Goal: Task Accomplishment & Management: Manage account settings

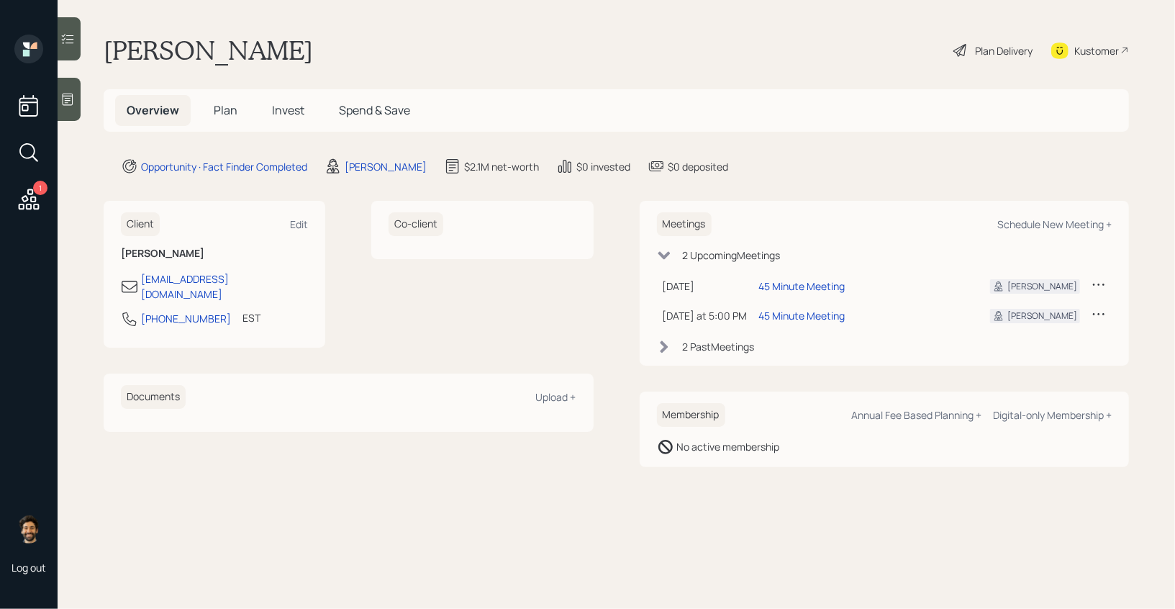
click at [233, 112] on span "Plan" at bounding box center [226, 110] width 24 height 16
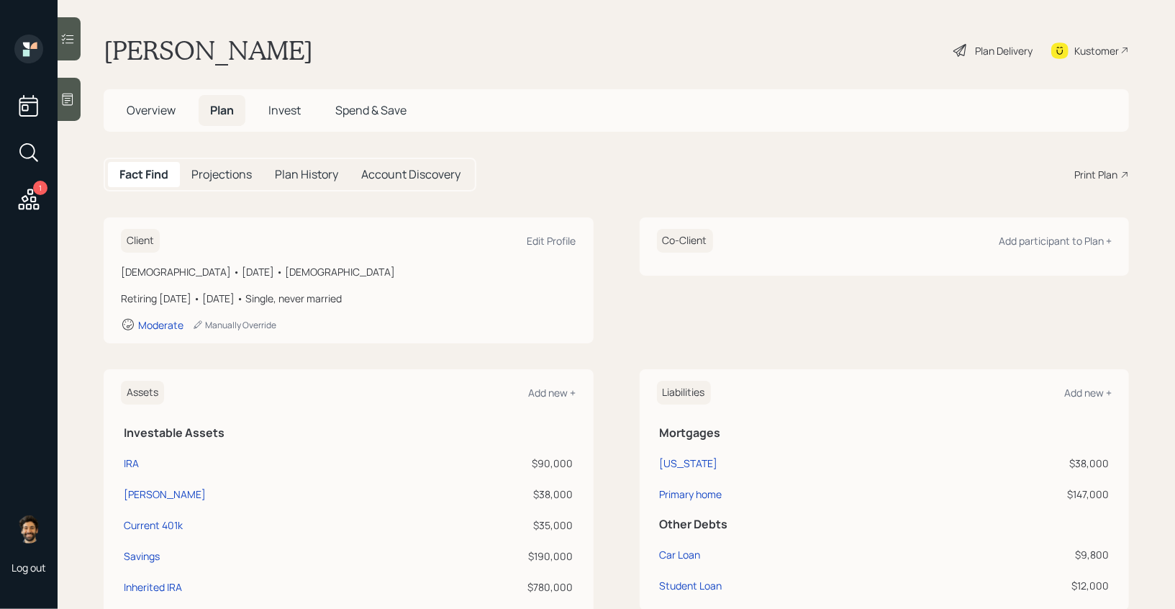
click at [283, 112] on span "Invest" at bounding box center [284, 110] width 32 height 16
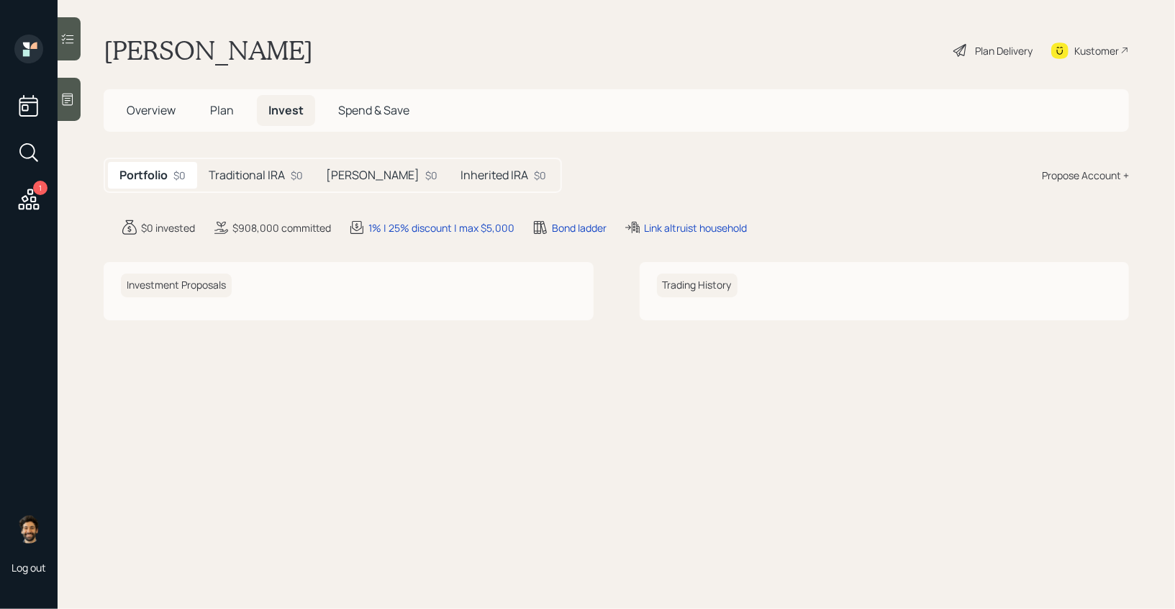
click at [217, 109] on span "Plan" at bounding box center [222, 110] width 24 height 16
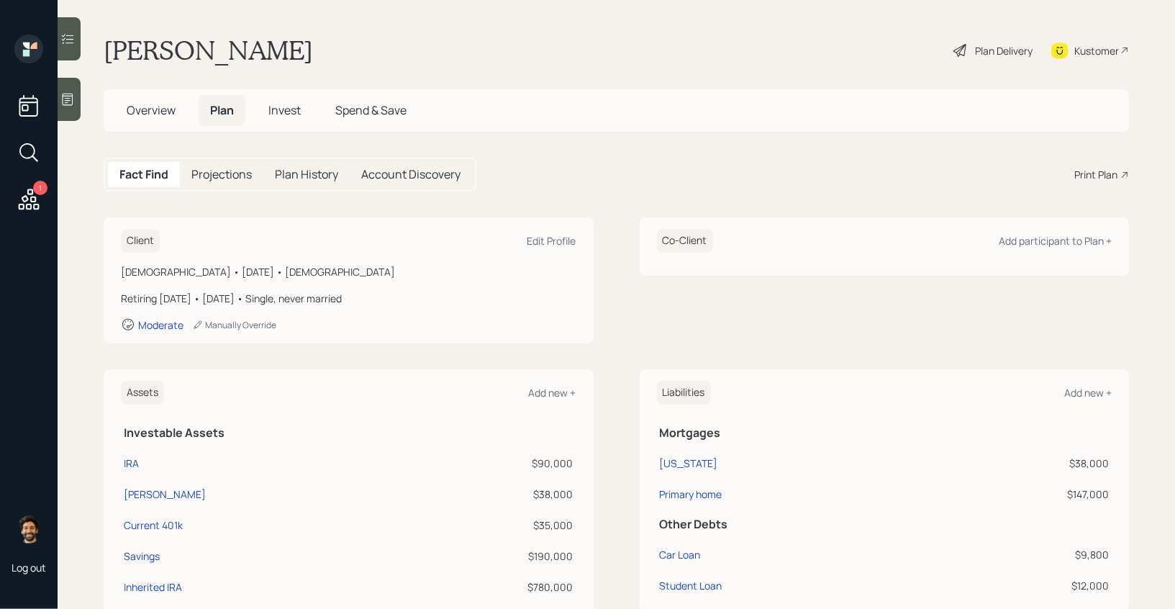
click at [23, 202] on icon at bounding box center [29, 199] width 26 height 26
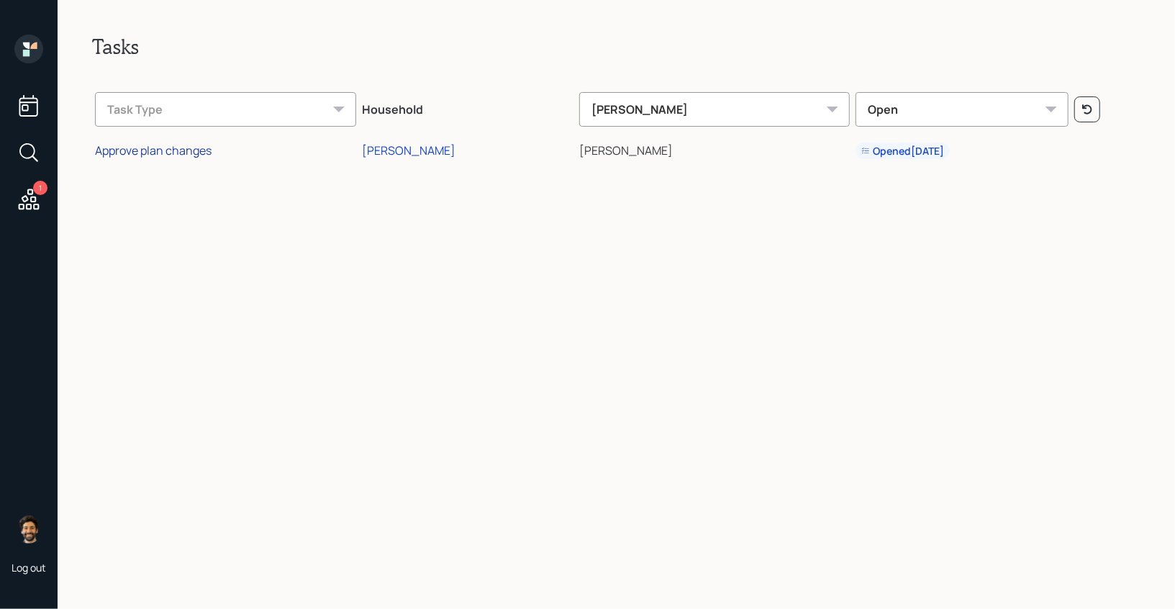
click at [180, 151] on div "Approve plan changes" at bounding box center [153, 151] width 117 height 16
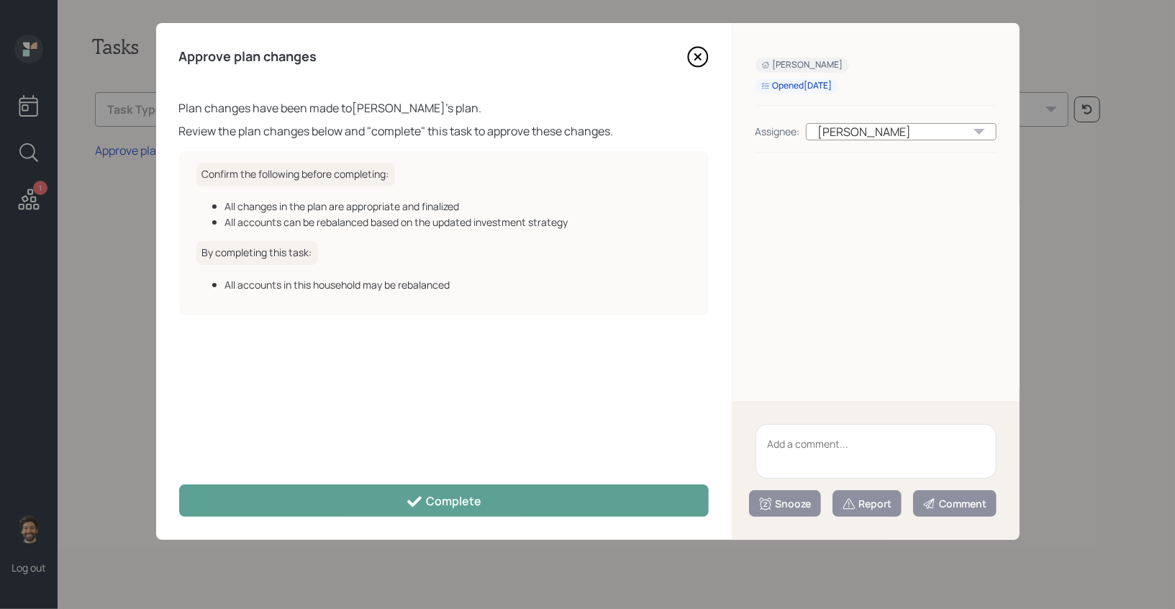
click at [694, 56] on icon at bounding box center [698, 57] width 22 height 22
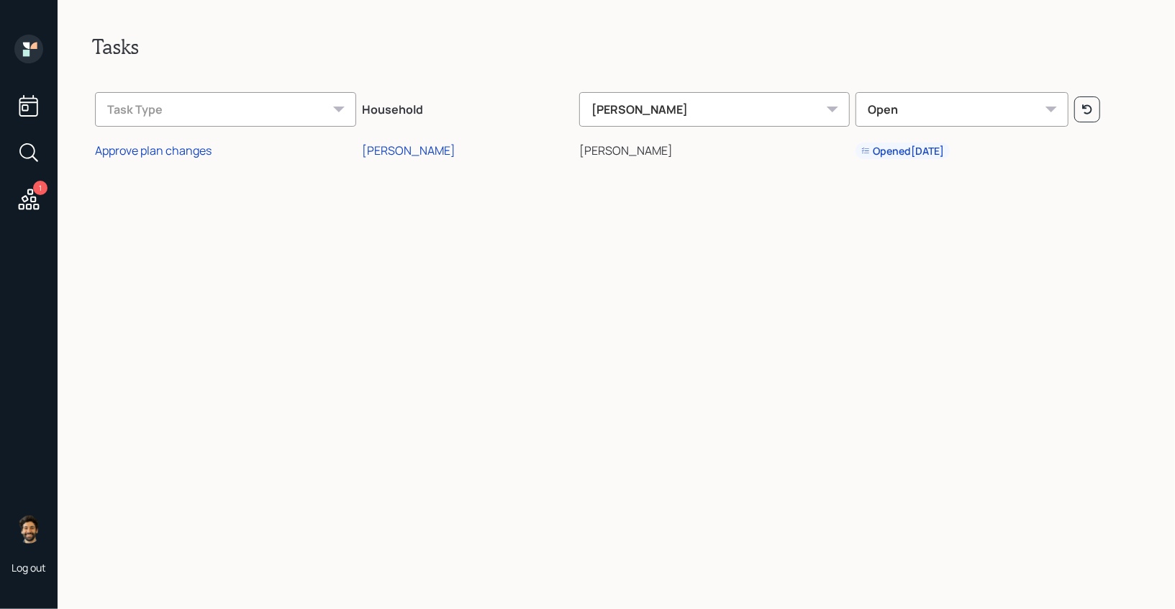
click at [24, 53] on icon at bounding box center [26, 53] width 6 height 6
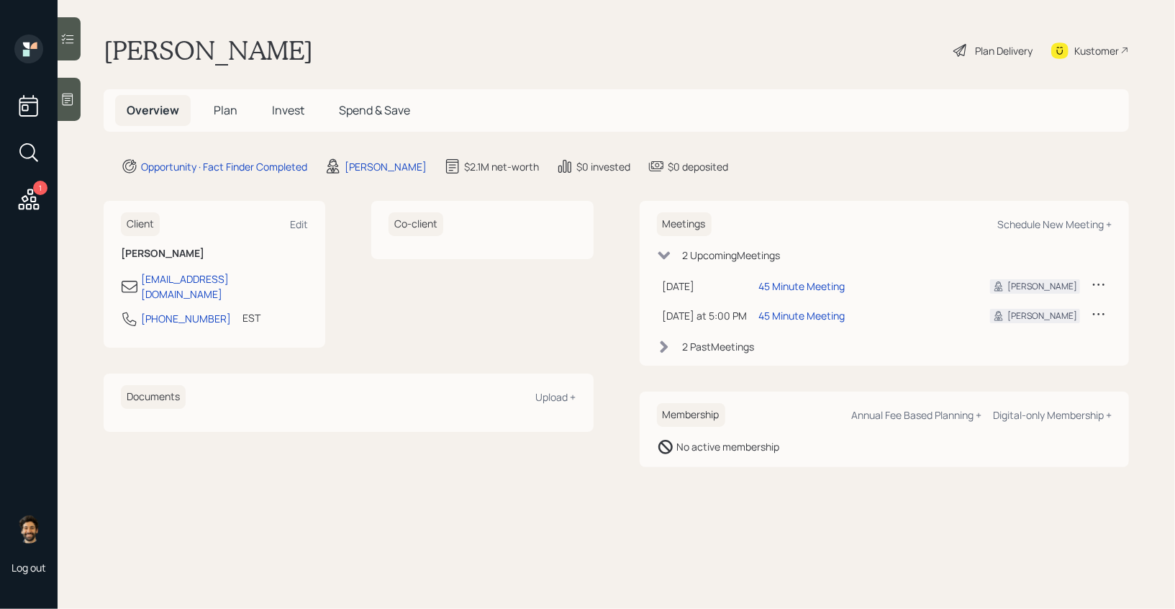
click at [22, 201] on icon at bounding box center [29, 199] width 26 height 26
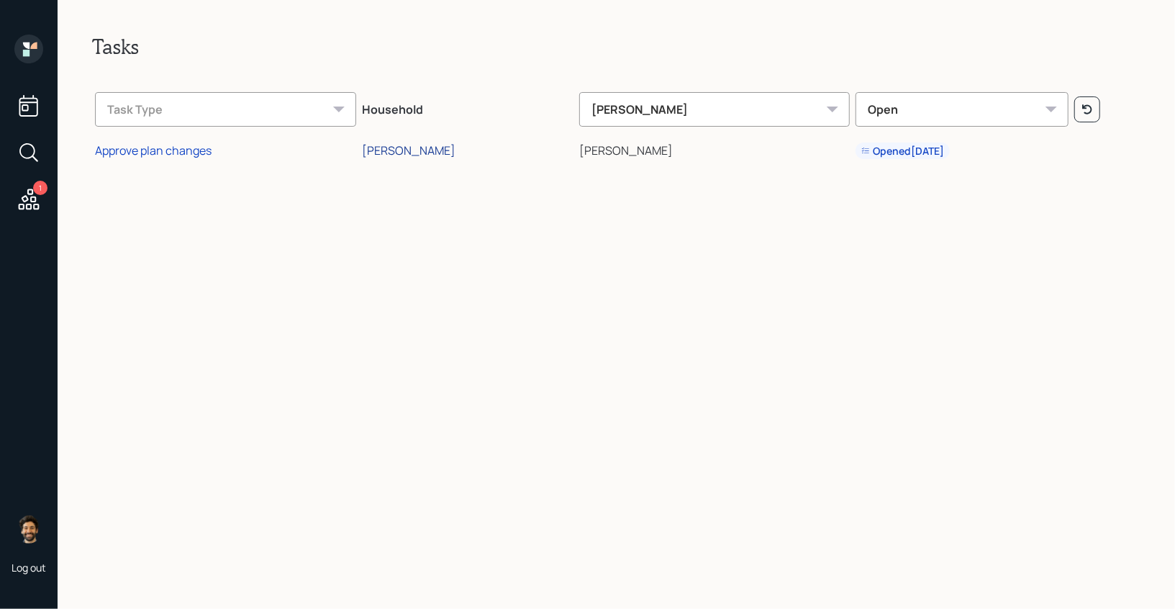
click at [449, 153] on div "[PERSON_NAME]" at bounding box center [409, 151] width 94 height 16
